Goal: Information Seeking & Learning: Learn about a topic

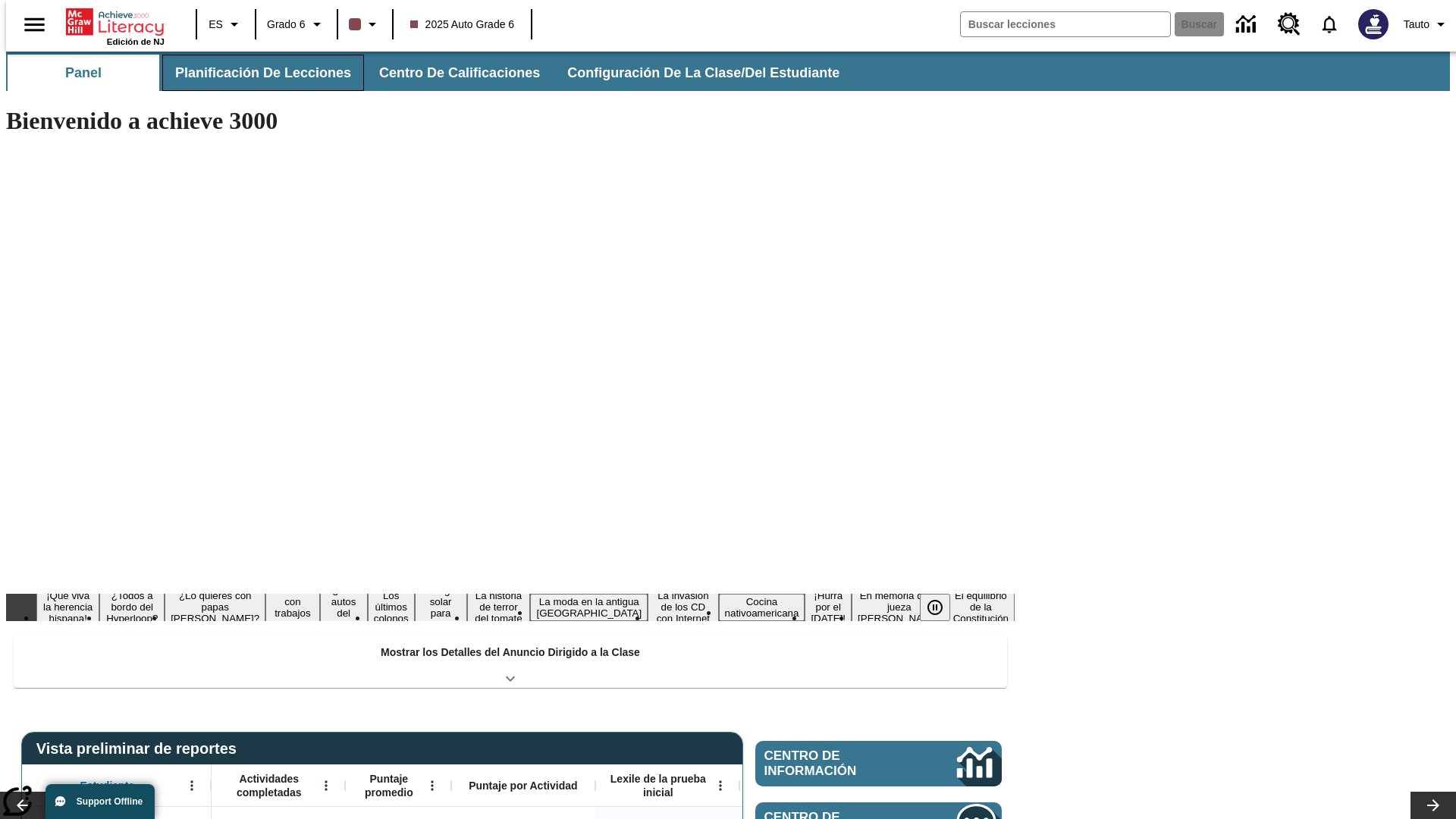
click at [254, 73] on button "Planificación de lecciones" at bounding box center [263, 72] width 202 height 36
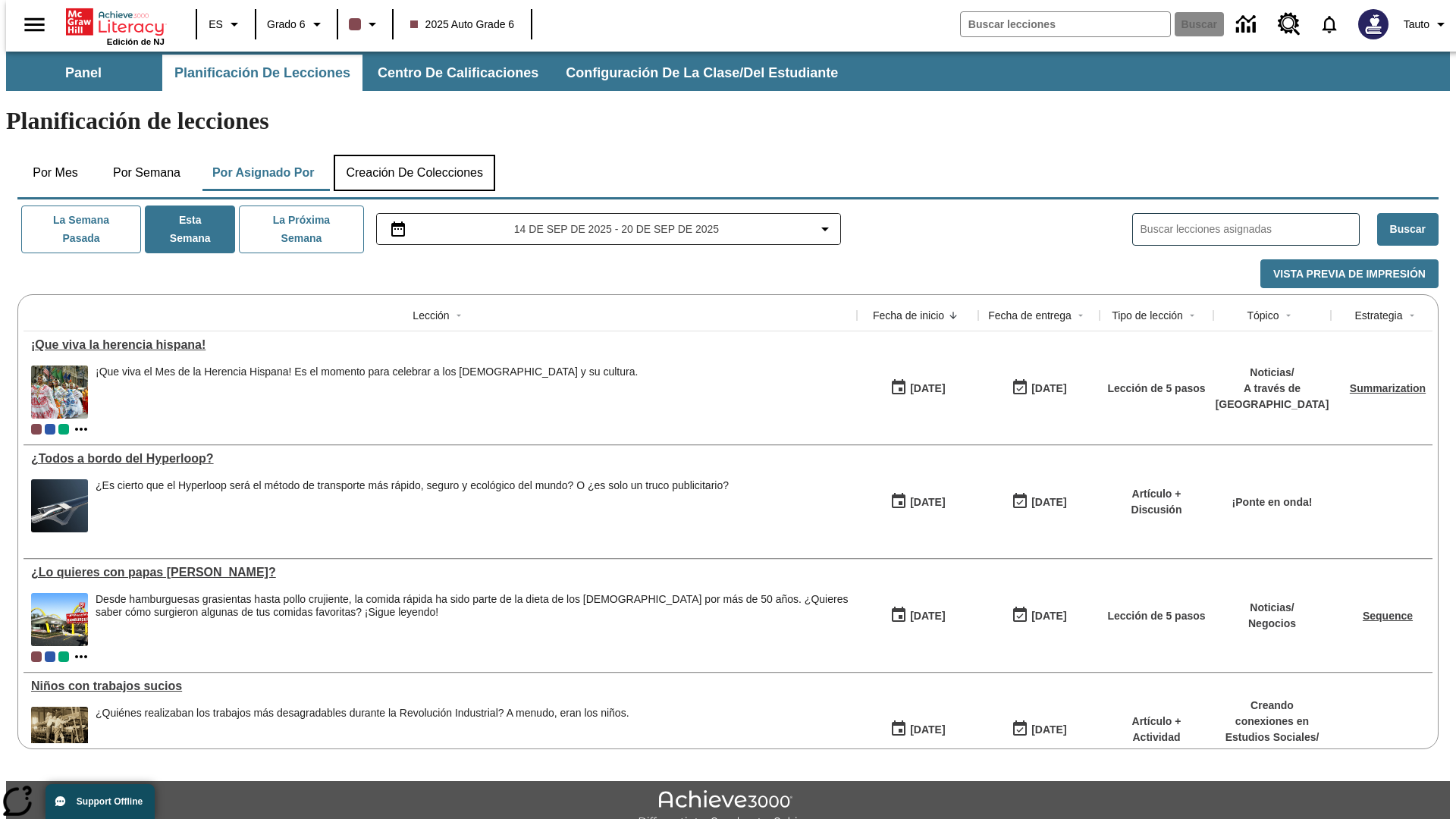
click at [414, 155] on button "Creación de colecciones" at bounding box center [414, 173] width 162 height 36
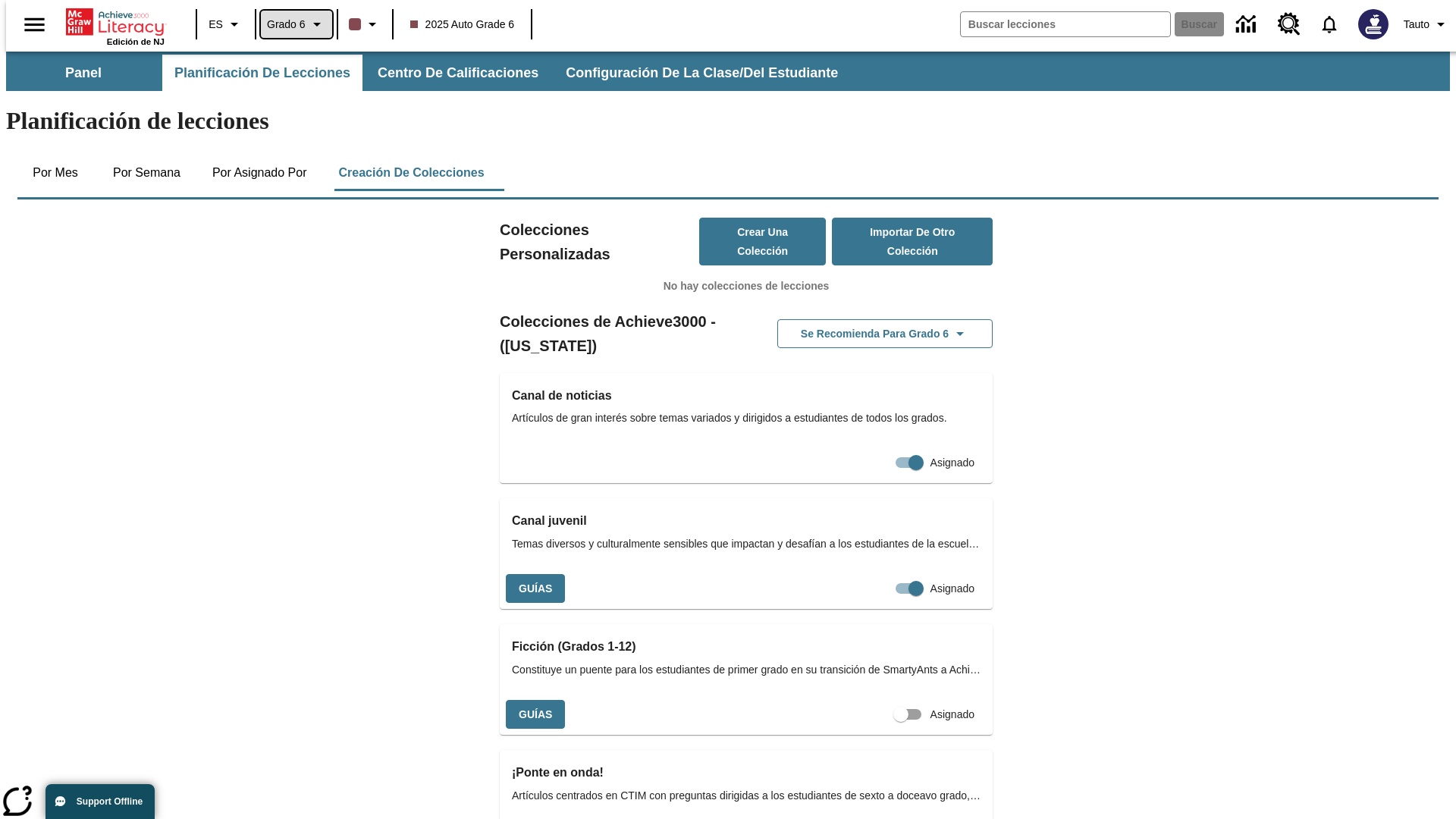
click at [291, 25] on span "Grado 6" at bounding box center [286, 25] width 38 height 16
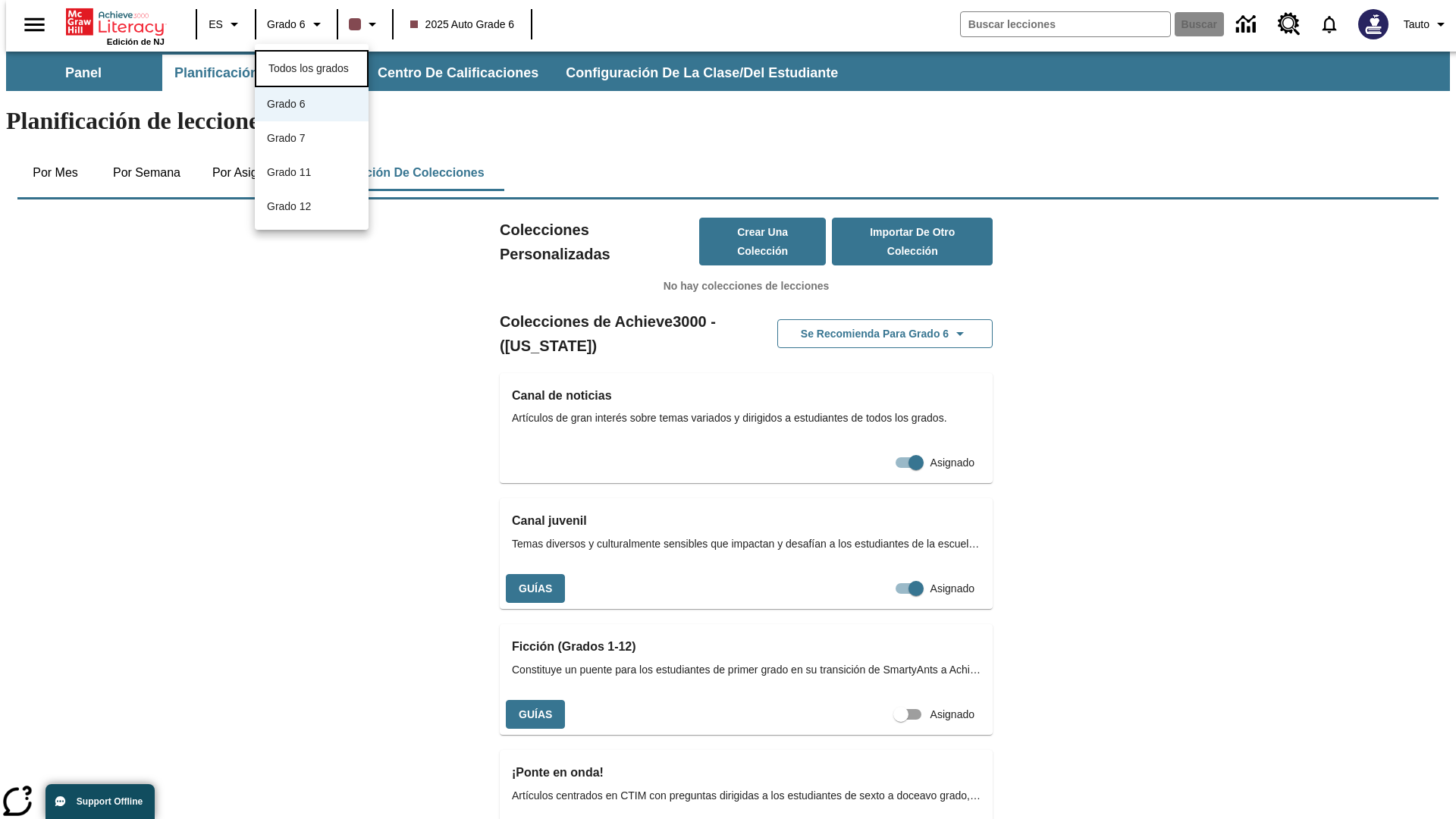
click at [312, 67] on span "Todos los grados" at bounding box center [308, 68] width 81 height 12
